Goal: Information Seeking & Learning: Find specific fact

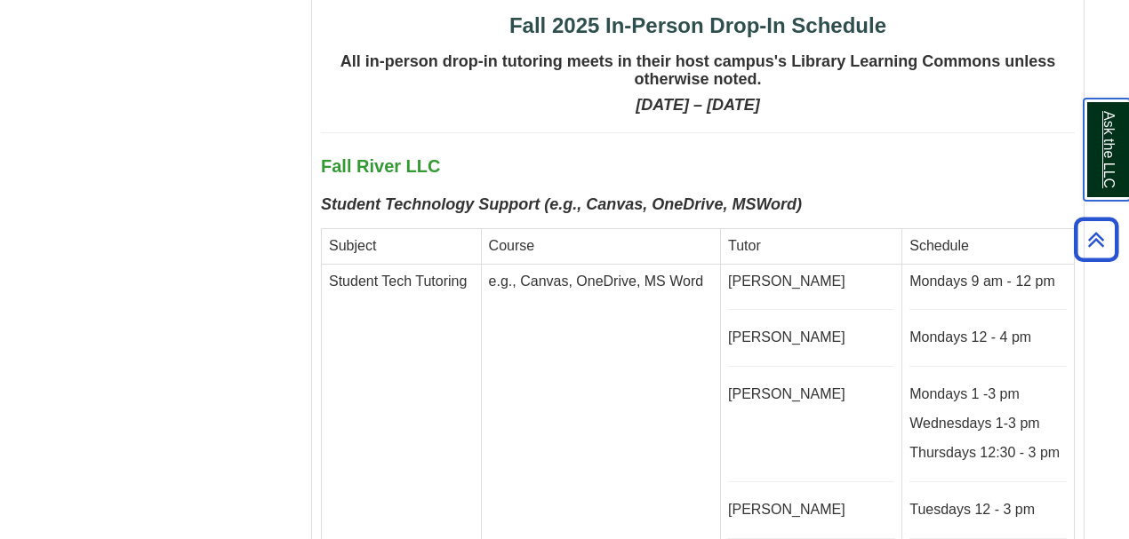
scroll to position [4444, 0]
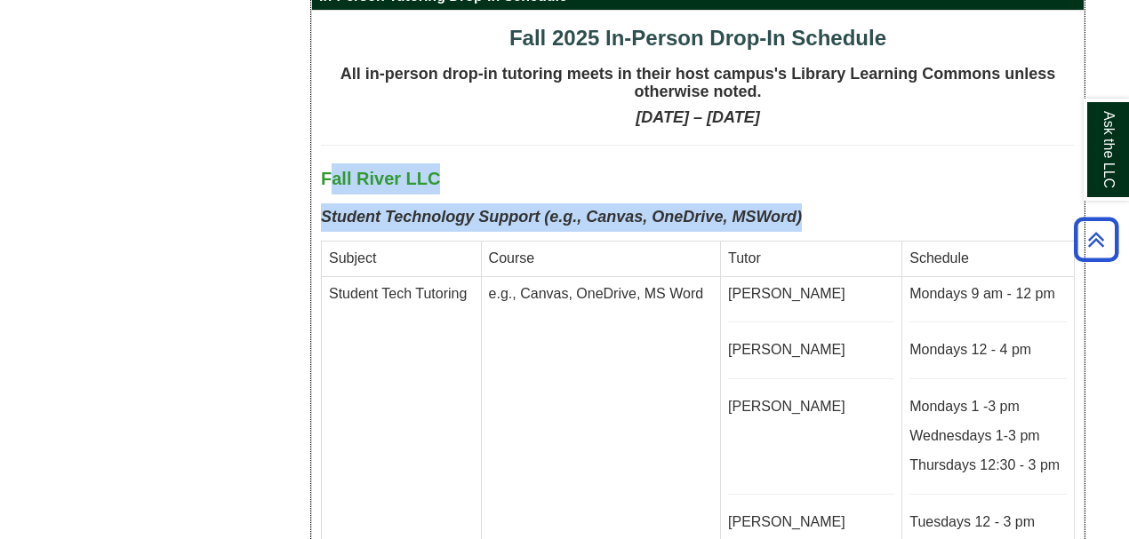
drag, startPoint x: 330, startPoint y: 93, endPoint x: 822, endPoint y: 132, distance: 493.9
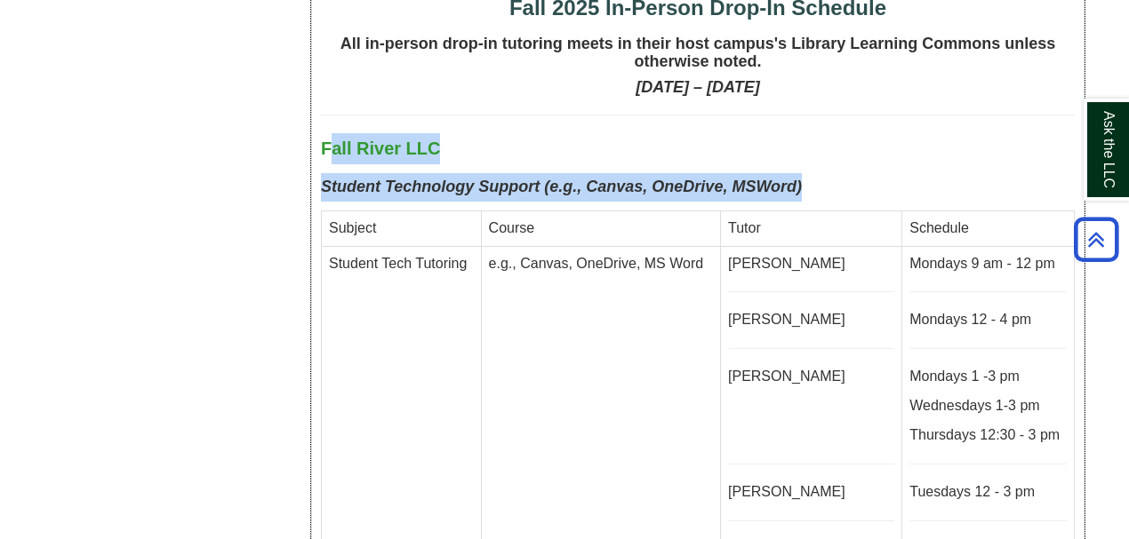
scroll to position [4503, 0]
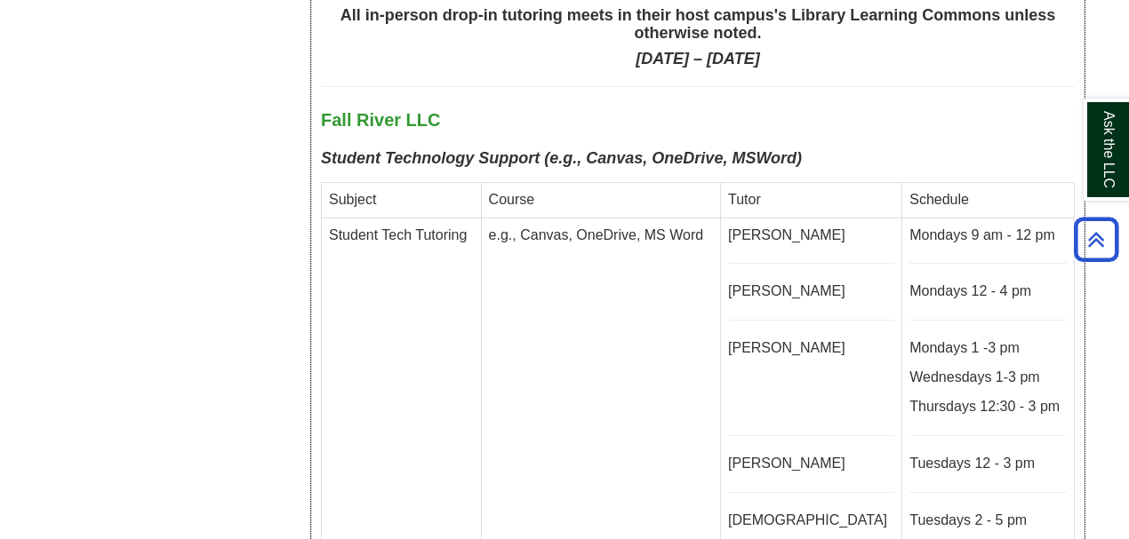
click at [909, 226] on p "Mondays 9 am - 12 pm" at bounding box center [987, 236] width 157 height 20
click at [925, 454] on p "Tuesdays 12 - 3 pm" at bounding box center [987, 464] width 157 height 20
click at [935, 368] on p "Wednesdays 1-3 pm" at bounding box center [987, 378] width 157 height 20
click at [925, 397] on p "Thursdays 12:30 - 3 pm" at bounding box center [987, 407] width 157 height 20
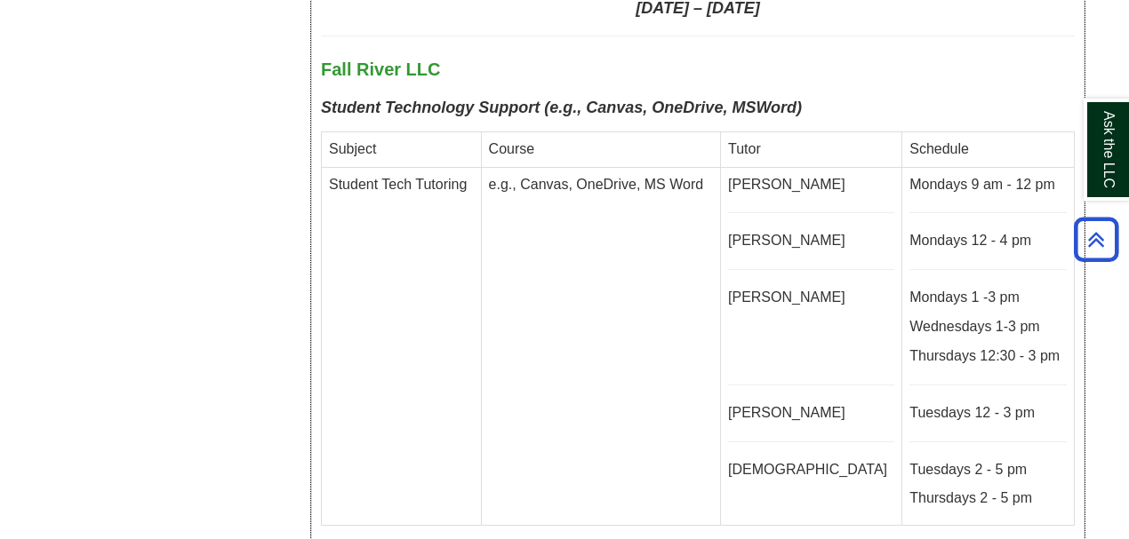
scroll to position [4622, 0]
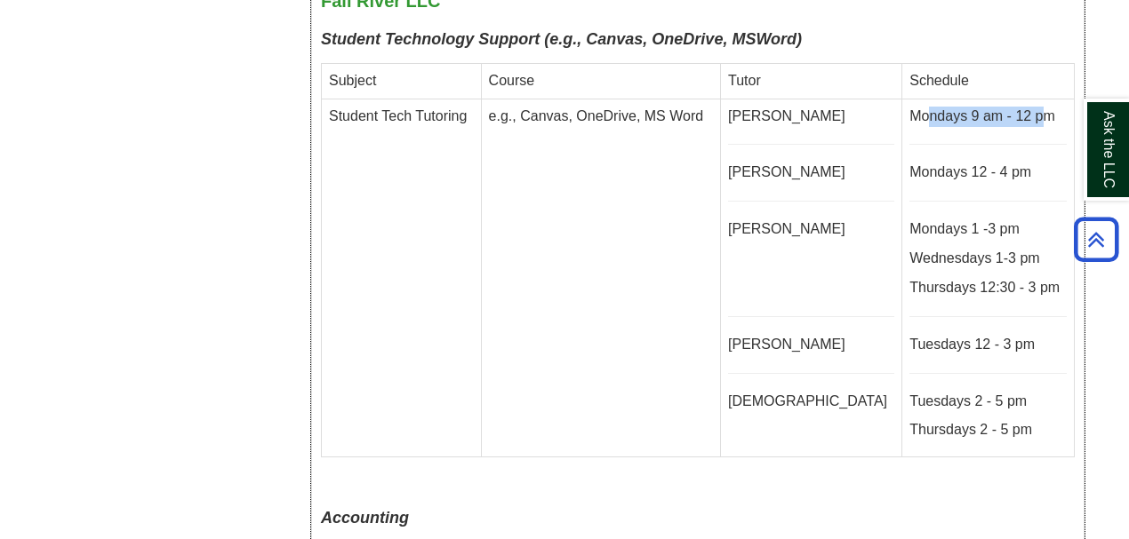
drag, startPoint x: 896, startPoint y: 22, endPoint x: 1013, endPoint y: 28, distance: 117.4
click at [1013, 107] on p "Mondays 9 am - 12 pm" at bounding box center [987, 117] width 157 height 20
drag, startPoint x: 899, startPoint y: 28, endPoint x: 1010, endPoint y: 76, distance: 120.6
click at [1010, 99] on td "Mondays 9 am - 12 pm Mondays 12 - 4 pm Mondays 1 -3 pm Wednesdays 1-3 pm Thursd…" at bounding box center [988, 278] width 172 height 359
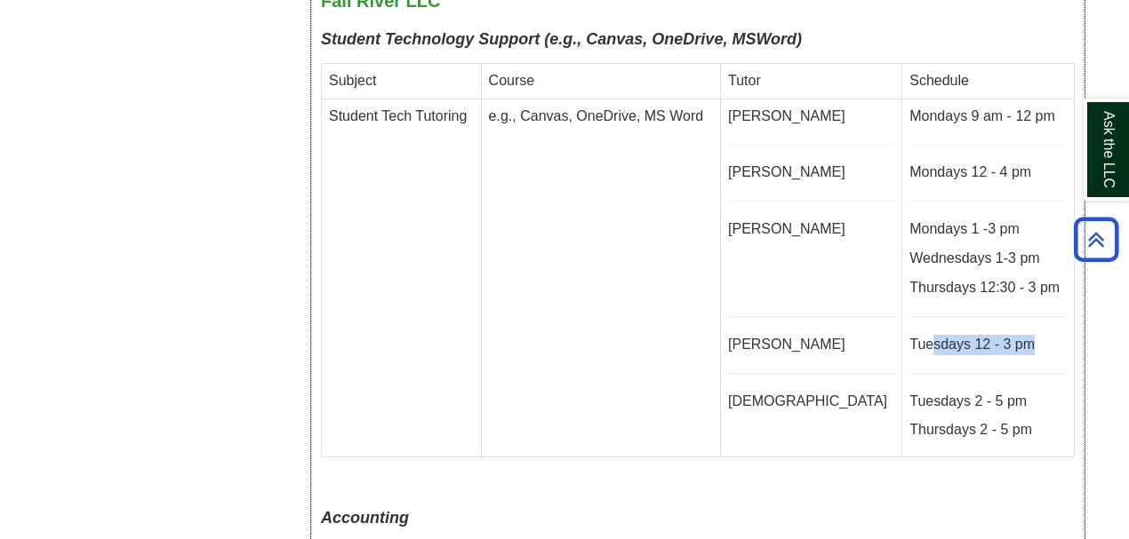
drag, startPoint x: 907, startPoint y: 250, endPoint x: 1004, endPoint y: 259, distance: 97.3
click at [1004, 335] on p "Tuesdays 12 - 3 pm" at bounding box center [987, 345] width 157 height 20
drag, startPoint x: 907, startPoint y: 164, endPoint x: 1026, endPoint y: 171, distance: 118.4
click at [1026, 249] on p "Wednesdays 1-3 pm" at bounding box center [987, 259] width 157 height 20
drag, startPoint x: 925, startPoint y: 197, endPoint x: 1007, endPoint y: 202, distance: 81.9
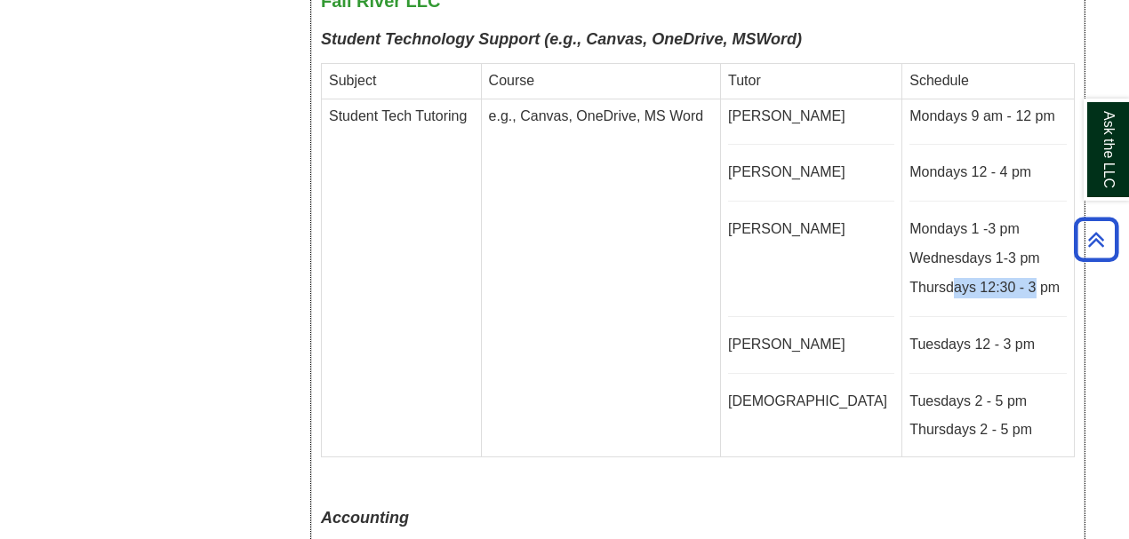
click at [1007, 278] on p "Thursdays 12:30 - 3 pm" at bounding box center [987, 288] width 157 height 20
click at [720, 346] on td "e.g., Canvas, OneDrive, MS Word" at bounding box center [600, 278] width 239 height 359
drag, startPoint x: 889, startPoint y: 249, endPoint x: 1000, endPoint y: 250, distance: 111.1
click at [1000, 335] on p "Tuesdays 12 - 3 pm" at bounding box center [987, 345] width 157 height 20
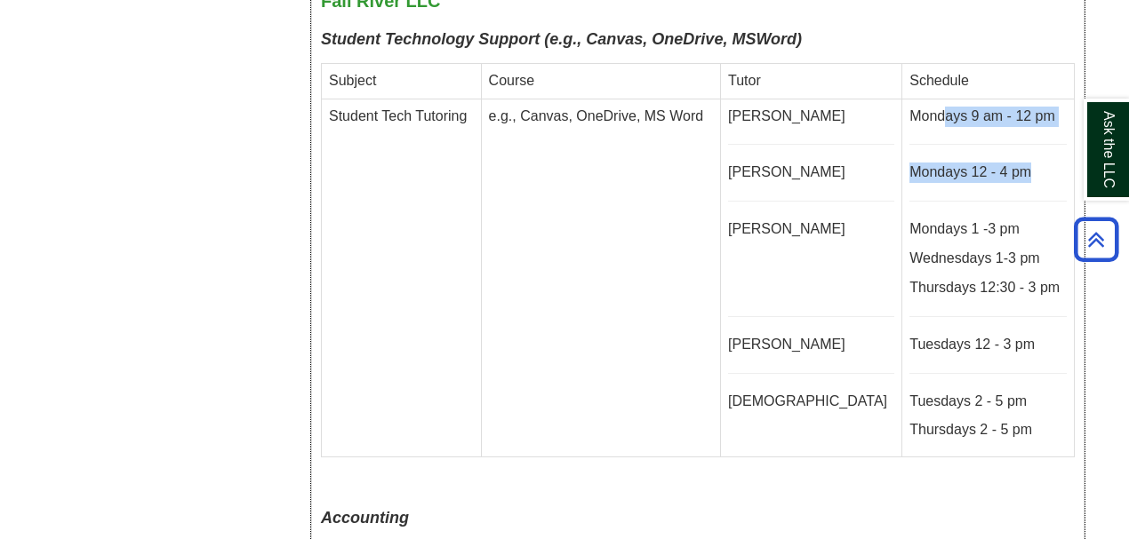
drag, startPoint x: 913, startPoint y: 25, endPoint x: 997, endPoint y: 80, distance: 100.8
click at [997, 99] on td "Mondays 9 am - 12 pm Mondays 12 - 4 pm Mondays 1 -3 pm Wednesdays 1-3 pm Thursd…" at bounding box center [988, 278] width 172 height 359
click at [902, 99] on td "Mondays 9 am - 12 pm Mondays 12 - 4 pm Mondays 1 -3 pm Wednesdays 1-3 pm Thursd…" at bounding box center [988, 278] width 172 height 359
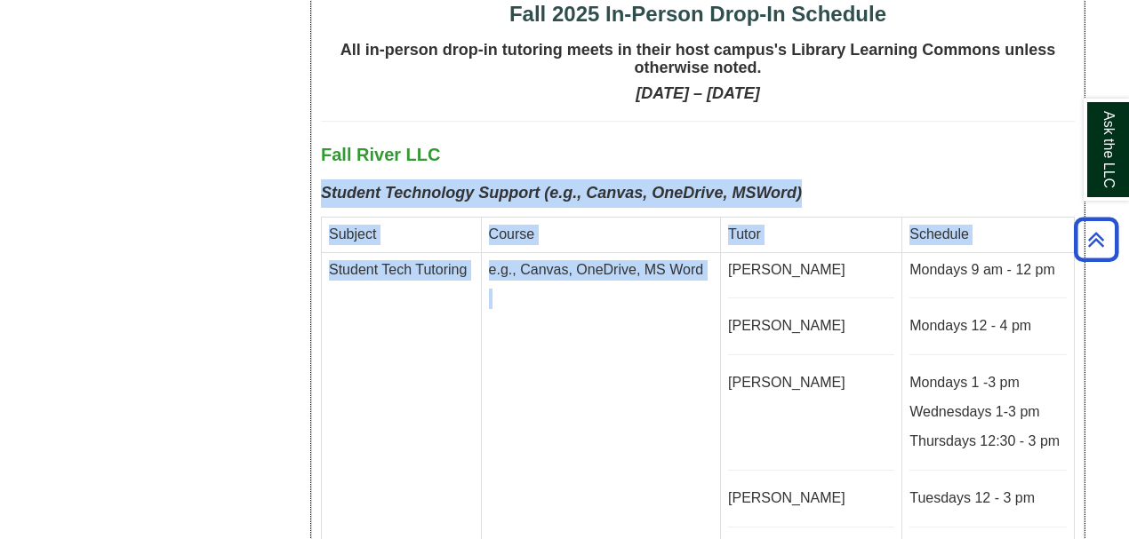
scroll to position [4562, 0]
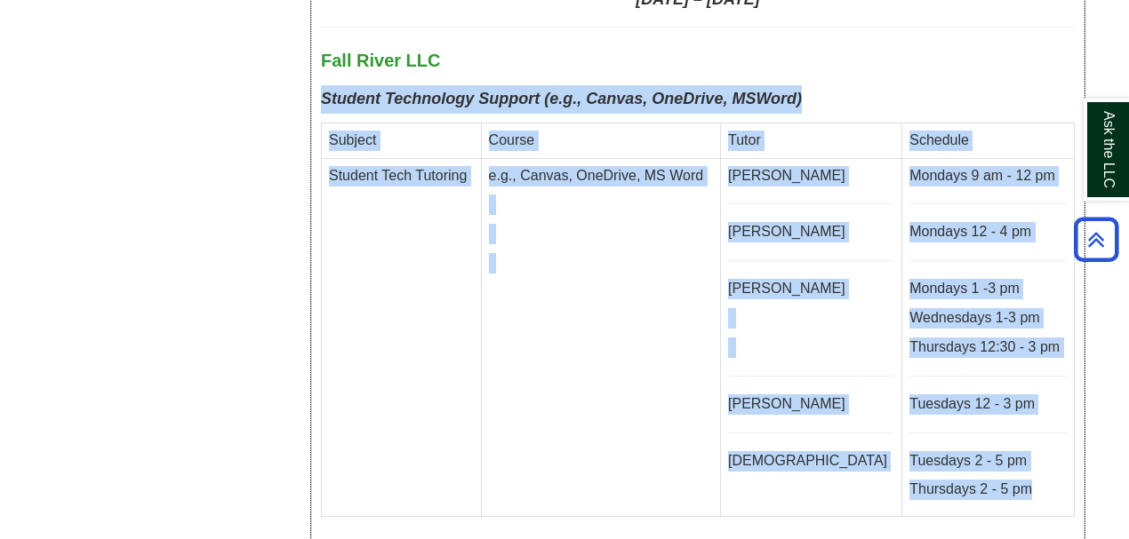
drag, startPoint x: 321, startPoint y: 186, endPoint x: 1035, endPoint y: 409, distance: 748.6
copy div "Student Technology Support (e.g., Canvas, OneDrive, MSWord) Subject Course Tuto…"
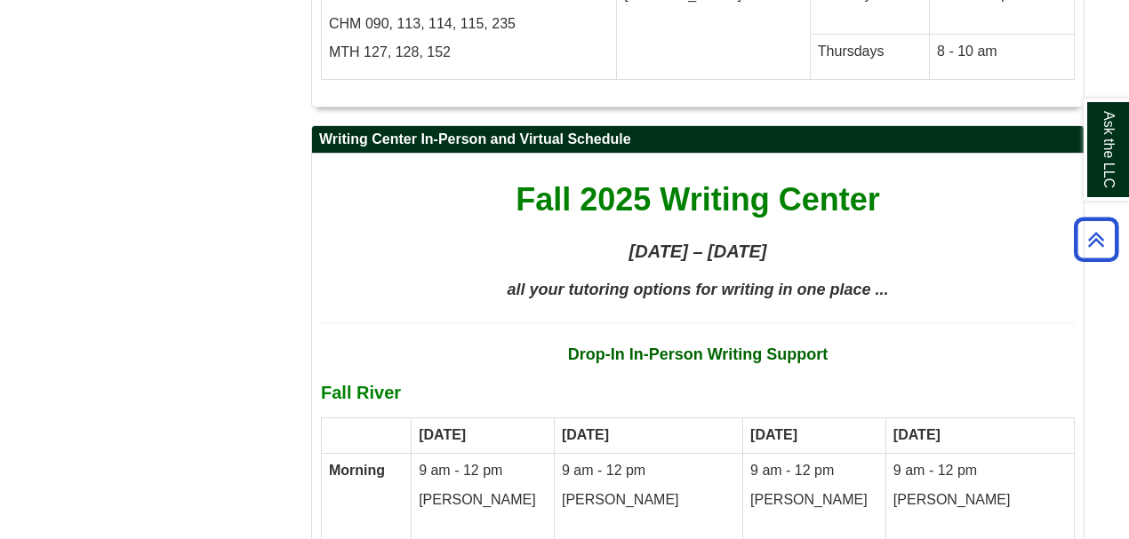
scroll to position [9599, 0]
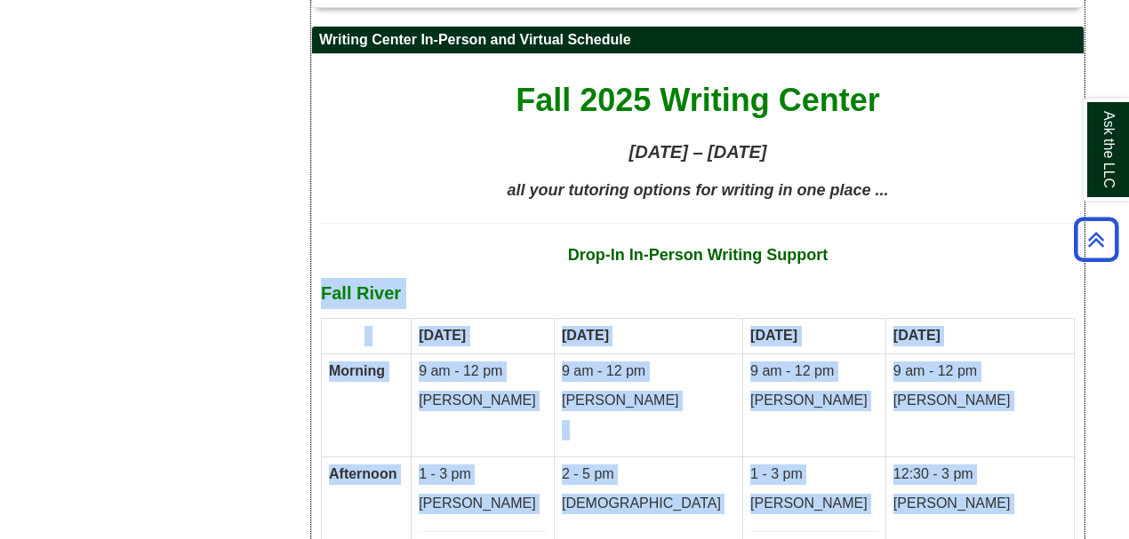
drag, startPoint x: 322, startPoint y: 98, endPoint x: 1036, endPoint y: 465, distance: 803.4
copy div "Fall River [DATE] [DATE] [DATE] [DATE] Morning 9 am - 12 pm [PERSON_NAME] 9 am …"
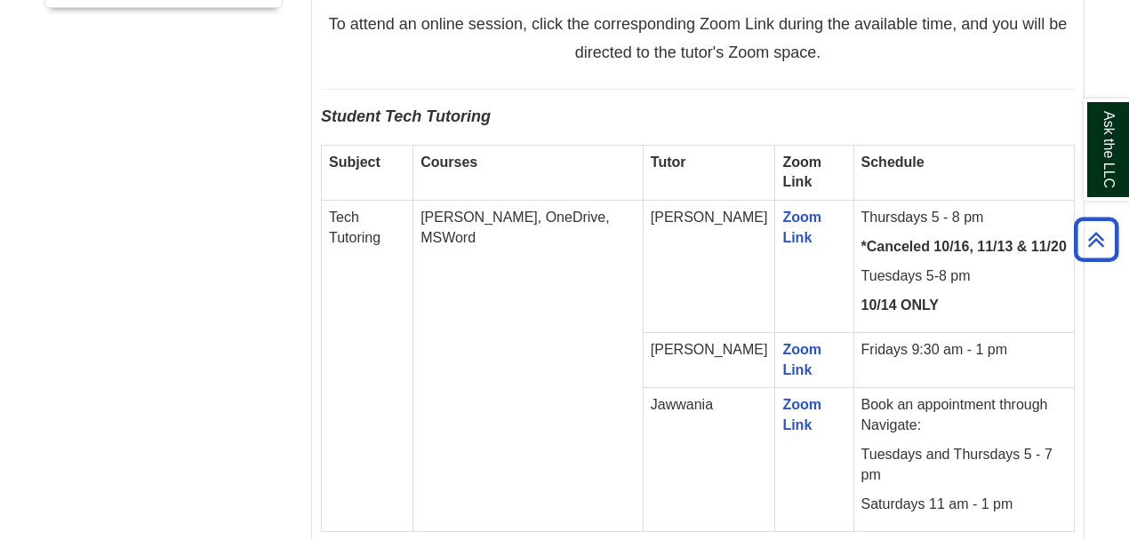
scroll to position [1185, 0]
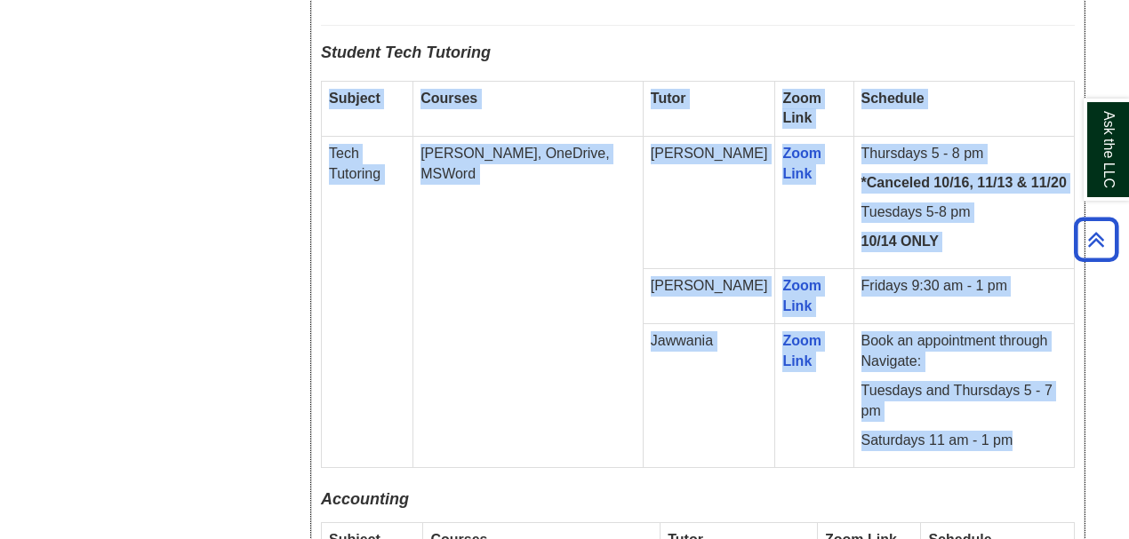
drag, startPoint x: 331, startPoint y: 94, endPoint x: 1045, endPoint y: 406, distance: 779.7
click at [1045, 406] on tbody "Subject Courses Tutor Zoom Link Schedule Tech Tutoring [PERSON_NAME], OneDrive,…" at bounding box center [698, 274] width 753 height 387
copy tbody "Subject Courses Tutor Zoom Link Schedule Tech Tutoring e.g. Canvas, OneDrive, M…"
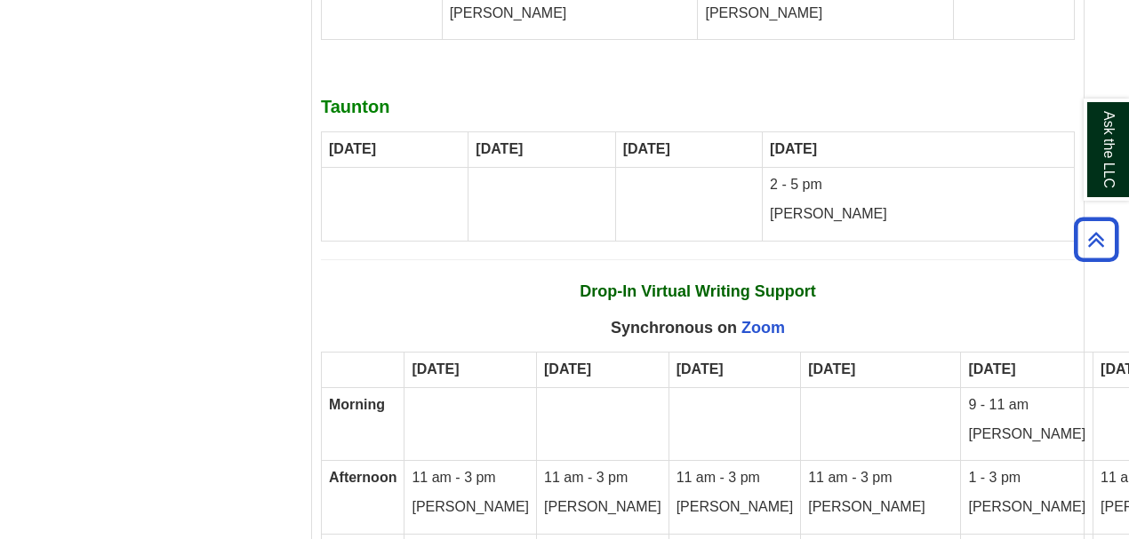
scroll to position [10726, 0]
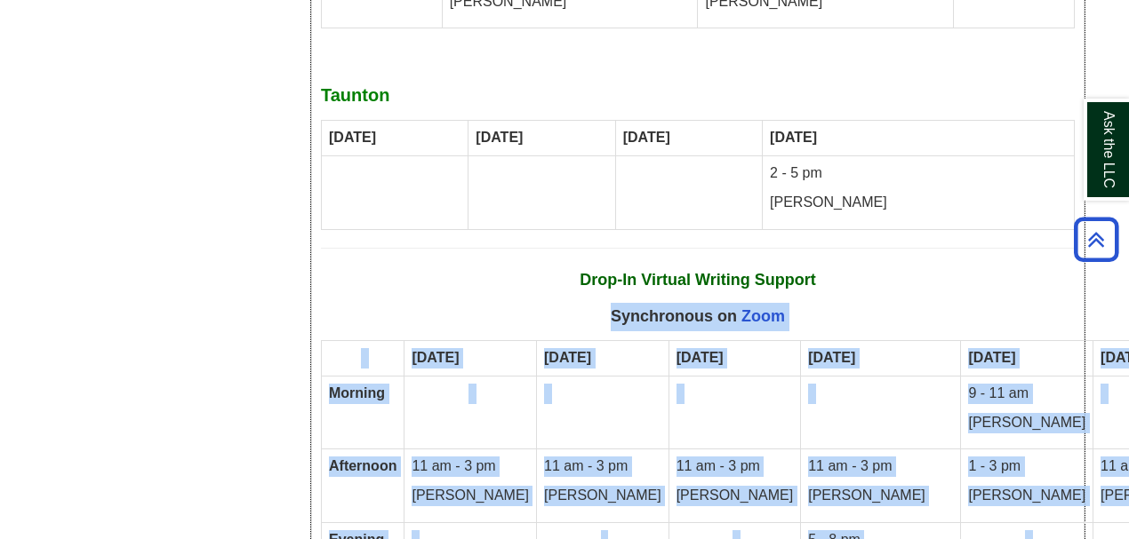
drag, startPoint x: 609, startPoint y: 114, endPoint x: 1061, endPoint y: 426, distance: 549.5
copy div "Synchronous on Zoom [DATE] [DATE] [DATE] [DATE] [DATE] [DATE] Morning 9 - 11 am…"
